Goal: Check status: Check status

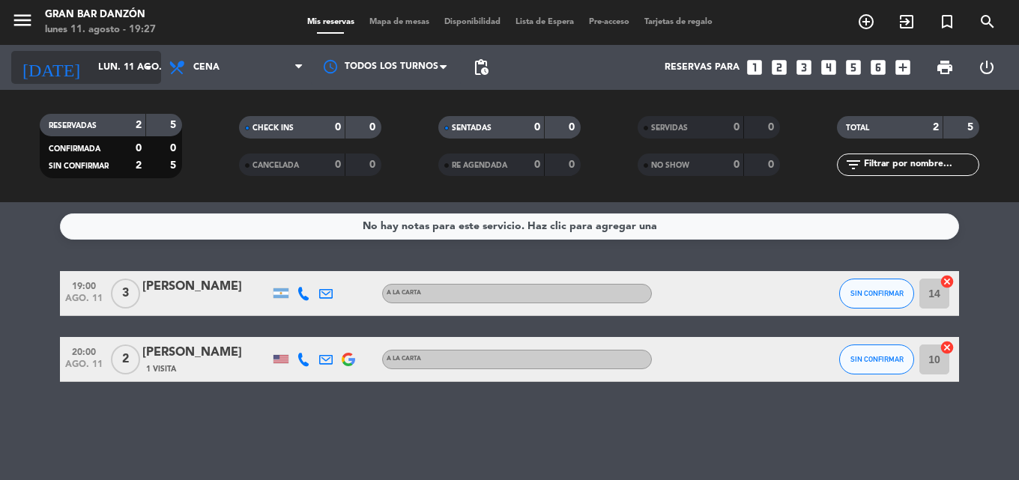
click at [118, 55] on input "lun. 11 ago." at bounding box center [154, 67] width 127 height 25
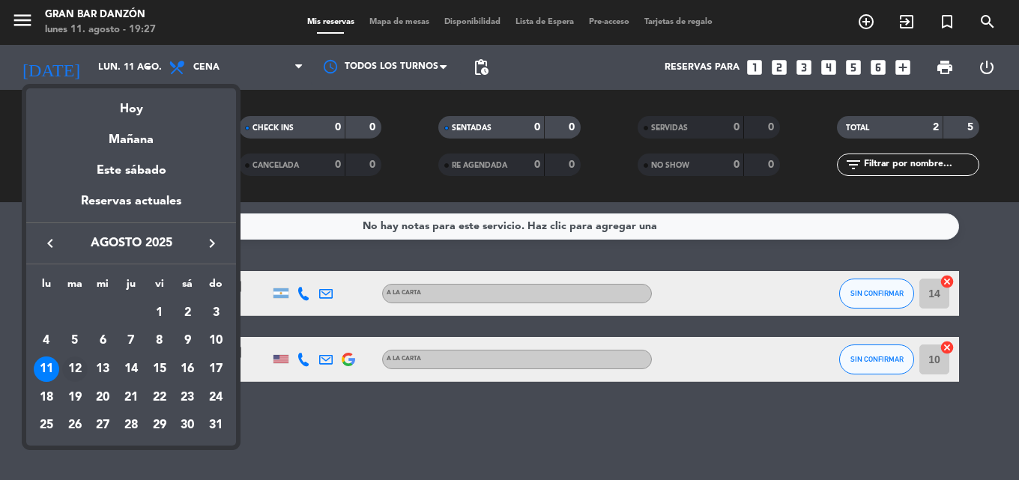
click at [79, 368] on div "12" at bounding box center [74, 368] width 25 height 25
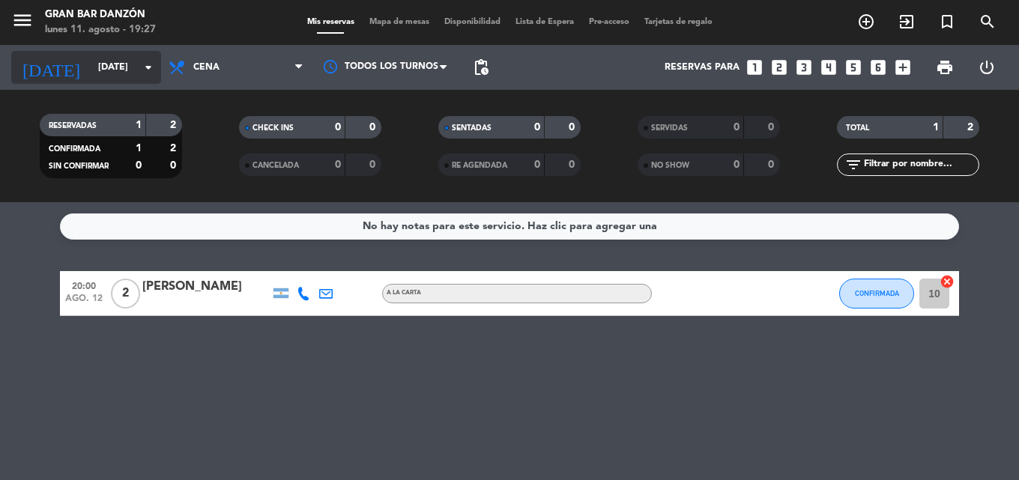
click at [91, 62] on input "[DATE]" at bounding box center [154, 67] width 127 height 25
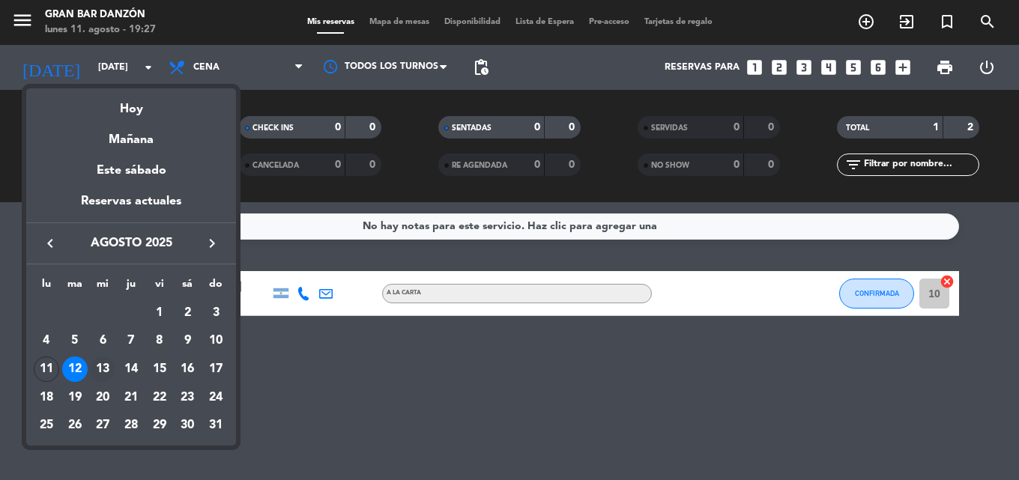
click at [101, 362] on div "13" at bounding box center [102, 368] width 25 height 25
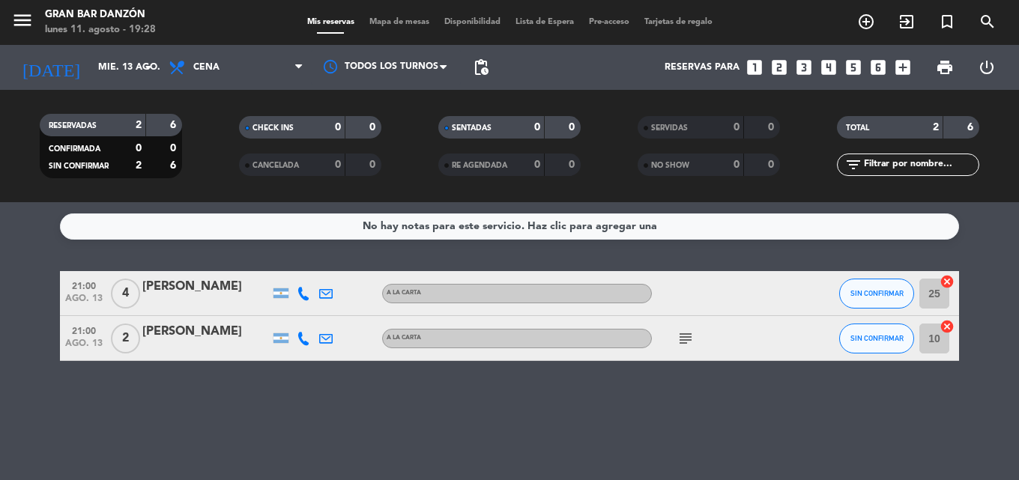
click at [677, 337] on icon "subject" at bounding box center [685, 339] width 18 height 18
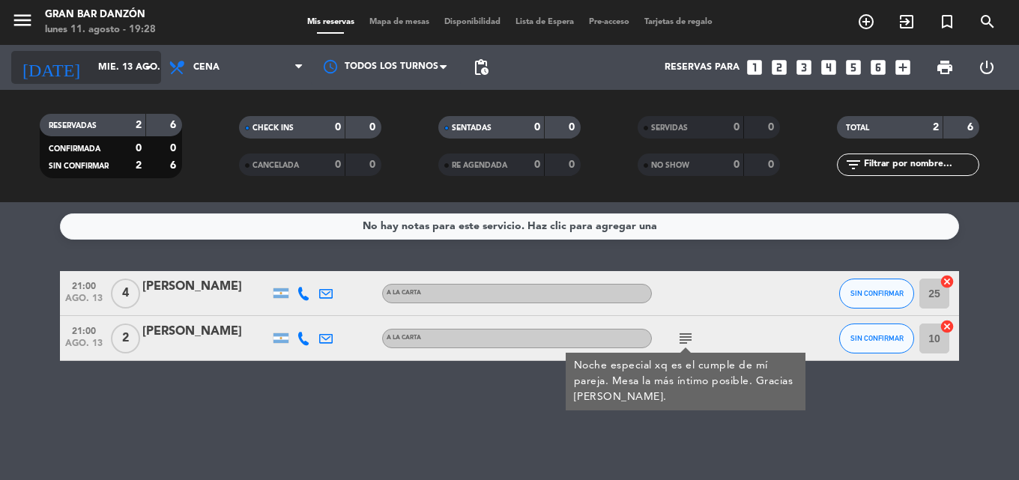
click at [121, 61] on input "mié. 13 ago." at bounding box center [154, 67] width 127 height 25
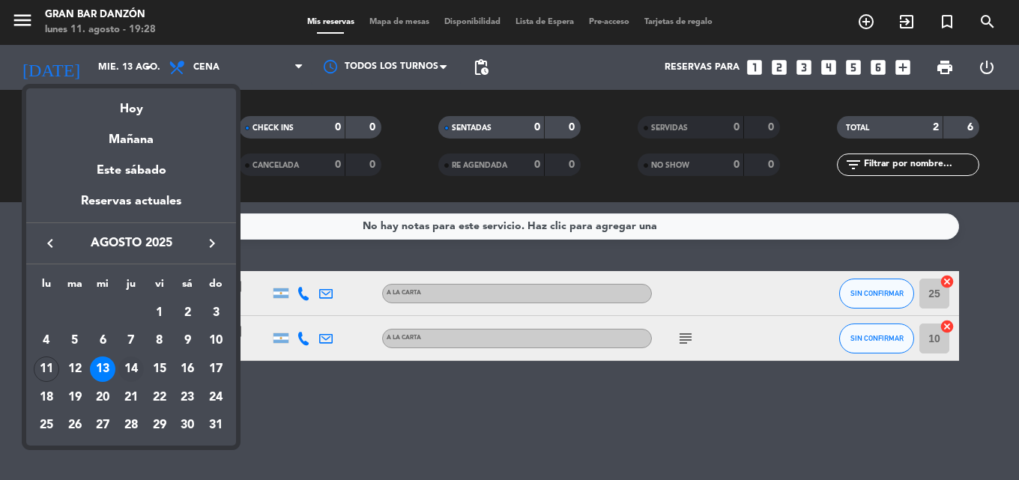
click at [129, 364] on div "14" at bounding box center [130, 368] width 25 height 25
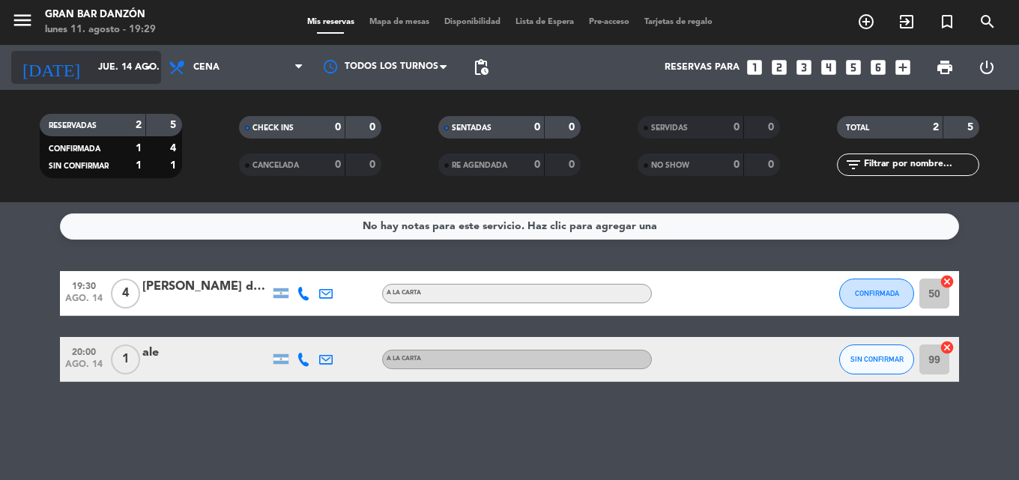
click at [108, 69] on input "jue. 14 ago." at bounding box center [154, 67] width 127 height 25
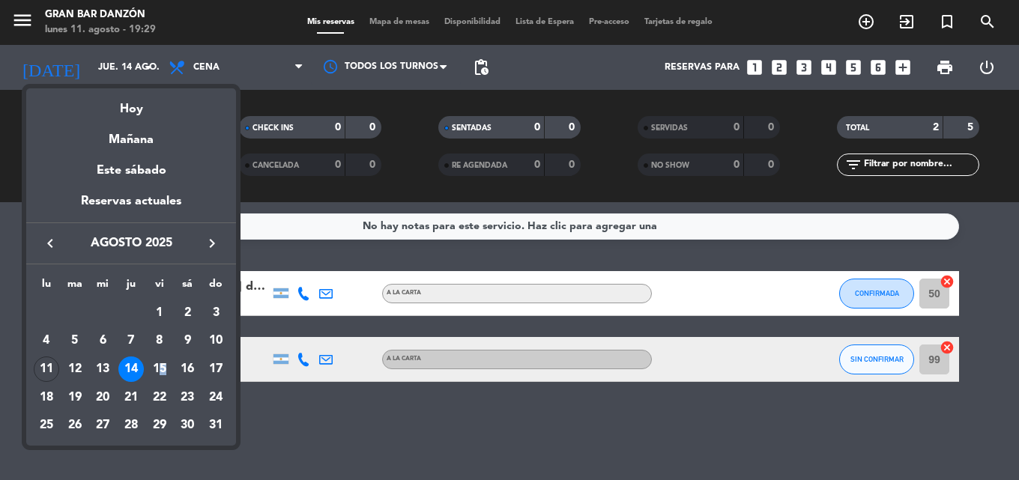
click at [161, 365] on div "15" at bounding box center [159, 368] width 25 height 25
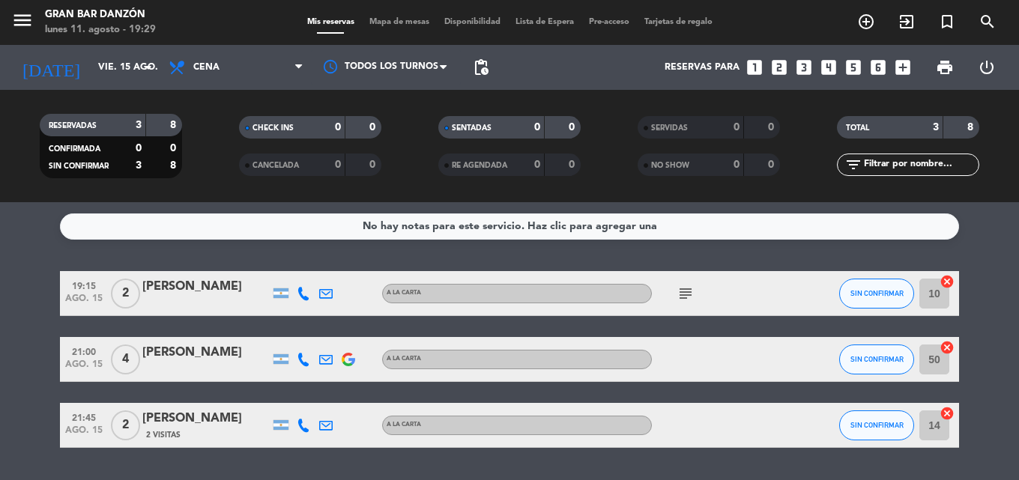
click at [679, 290] on icon "subject" at bounding box center [685, 294] width 18 height 18
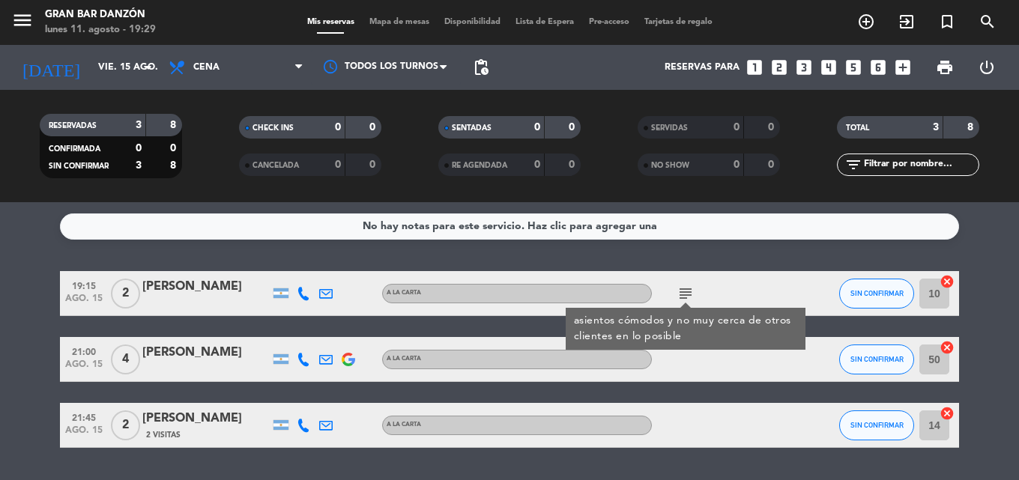
click at [679, 290] on icon "subject" at bounding box center [685, 294] width 18 height 18
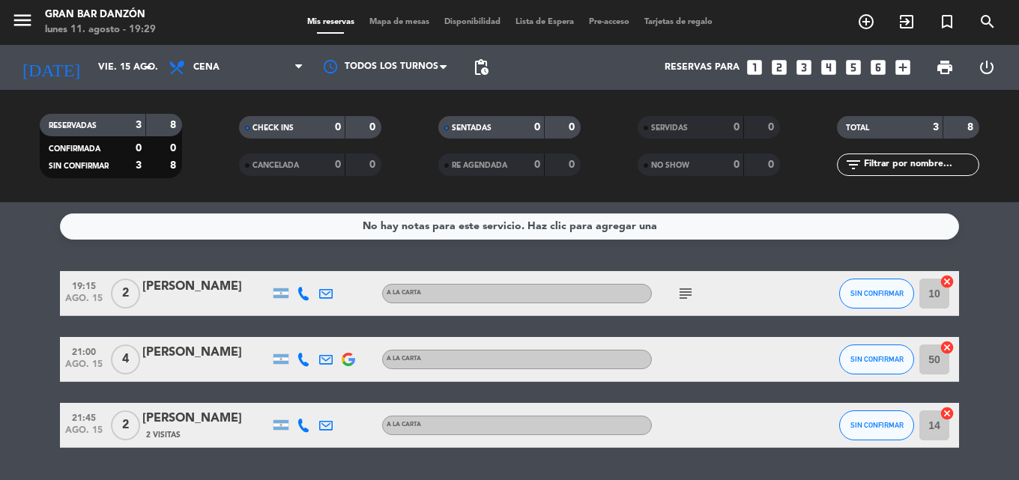
click at [0, 207] on div "No hay notas para este servicio. Haz clic para agregar una 19:15 [DATE] 2 [PERS…" at bounding box center [509, 341] width 1019 height 278
click at [119, 66] on input "vie. 15 ago." at bounding box center [154, 67] width 127 height 25
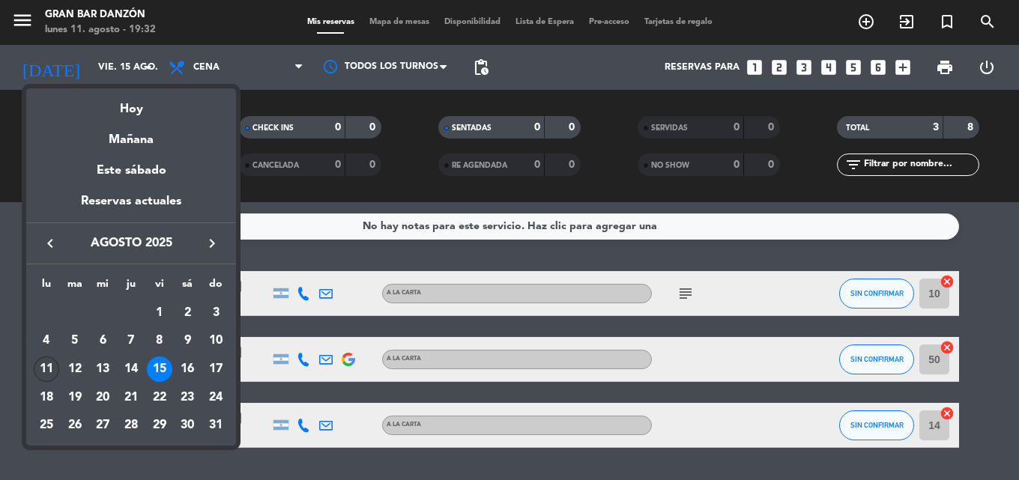
click at [46, 372] on div "11" at bounding box center [46, 368] width 25 height 25
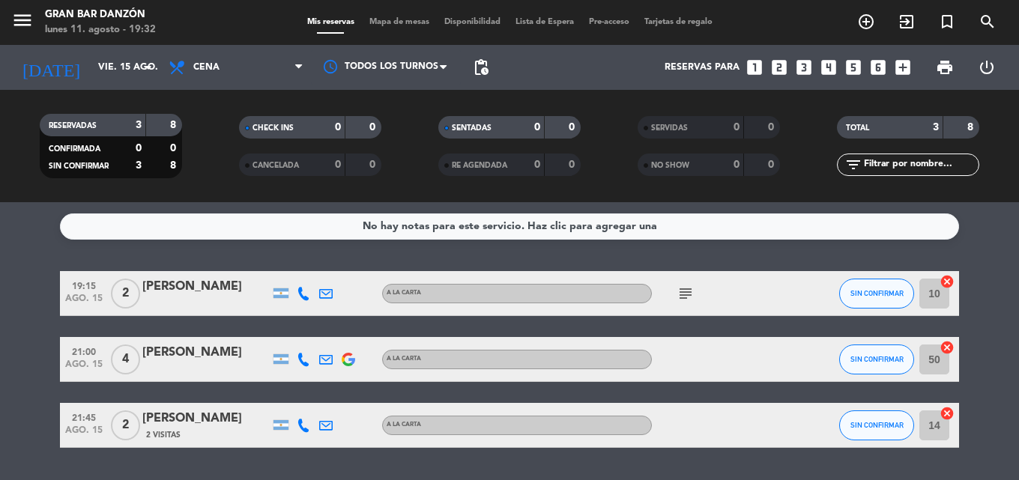
type input "lun. 11 ago."
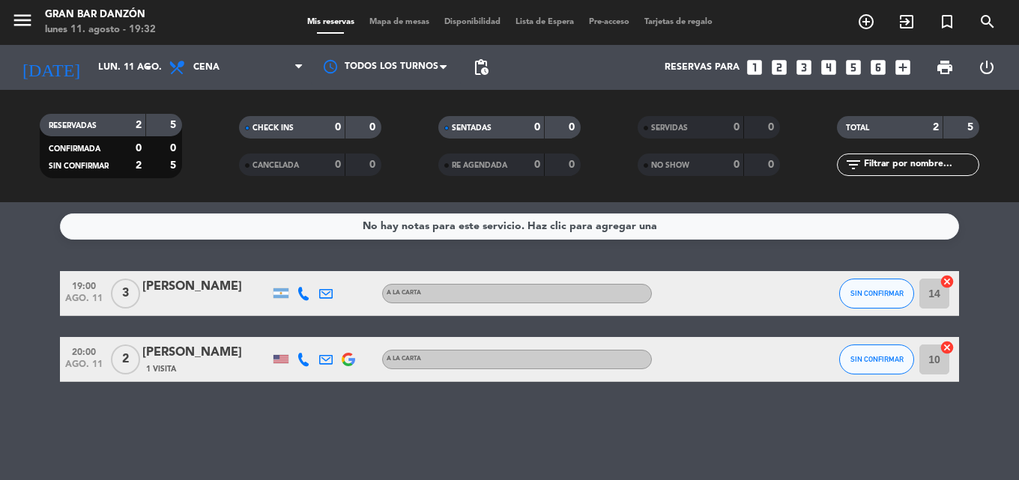
click at [10, 337] on bookings-row "19:00 [DATE] 3 [PERSON_NAME] A LA CARTA SIN CONFIRMAR 14 cancel 20:00 [DATE] 2 …" at bounding box center [509, 326] width 1019 height 111
